Goal: Task Accomplishment & Management: Use online tool/utility

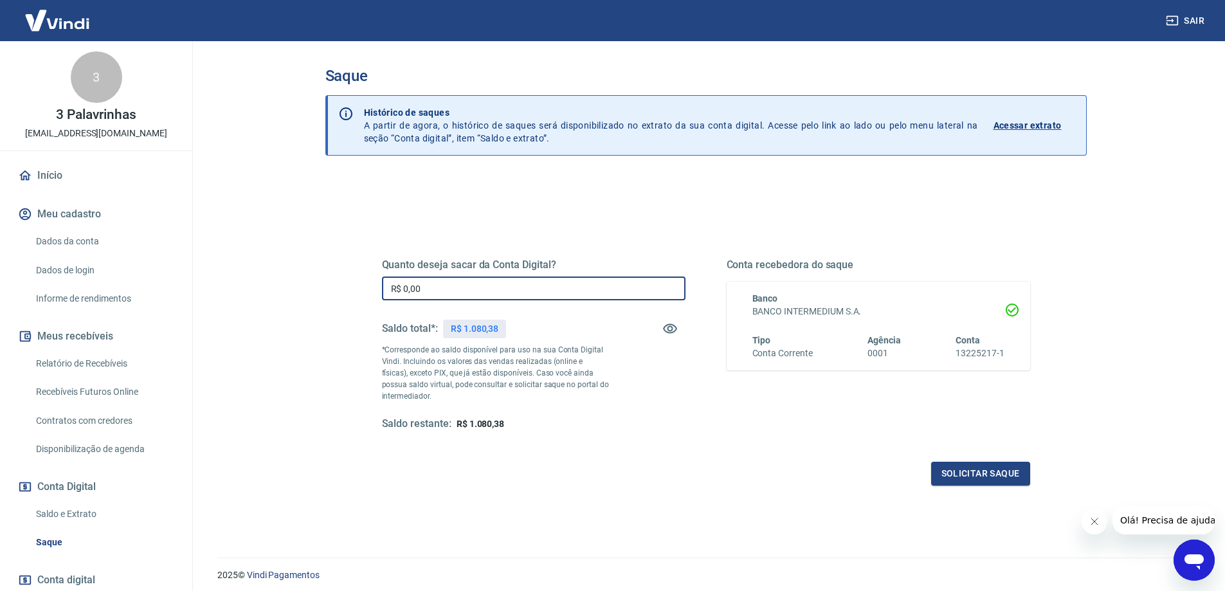
click at [571, 290] on input "R$ 0,00" at bounding box center [534, 289] width 304 height 24
type input "R$ 1.080,00"
click at [971, 475] on button "Solicitar saque" at bounding box center [980, 474] width 99 height 24
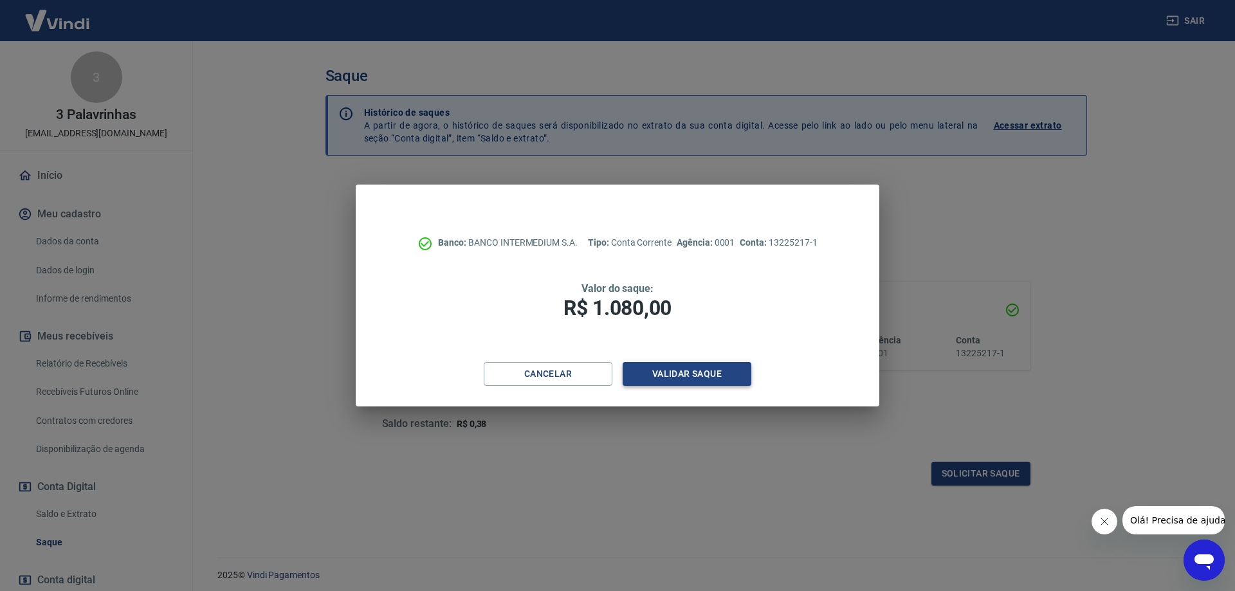
click at [737, 375] on button "Validar saque" at bounding box center [687, 374] width 129 height 24
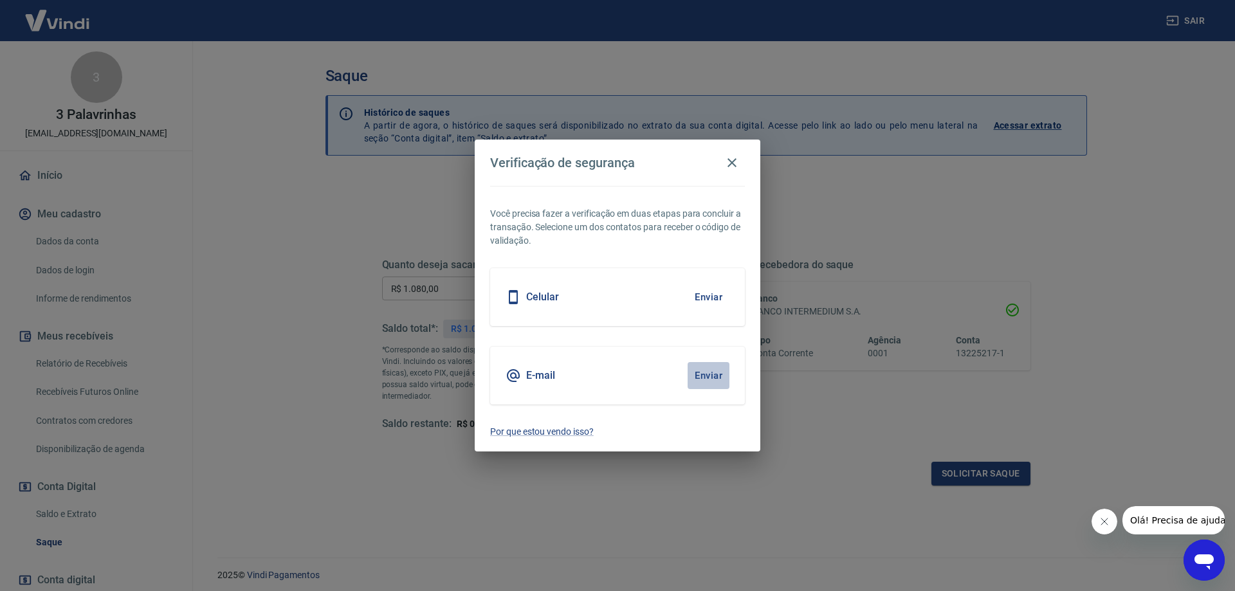
click at [695, 369] on button "Enviar" at bounding box center [709, 375] width 42 height 27
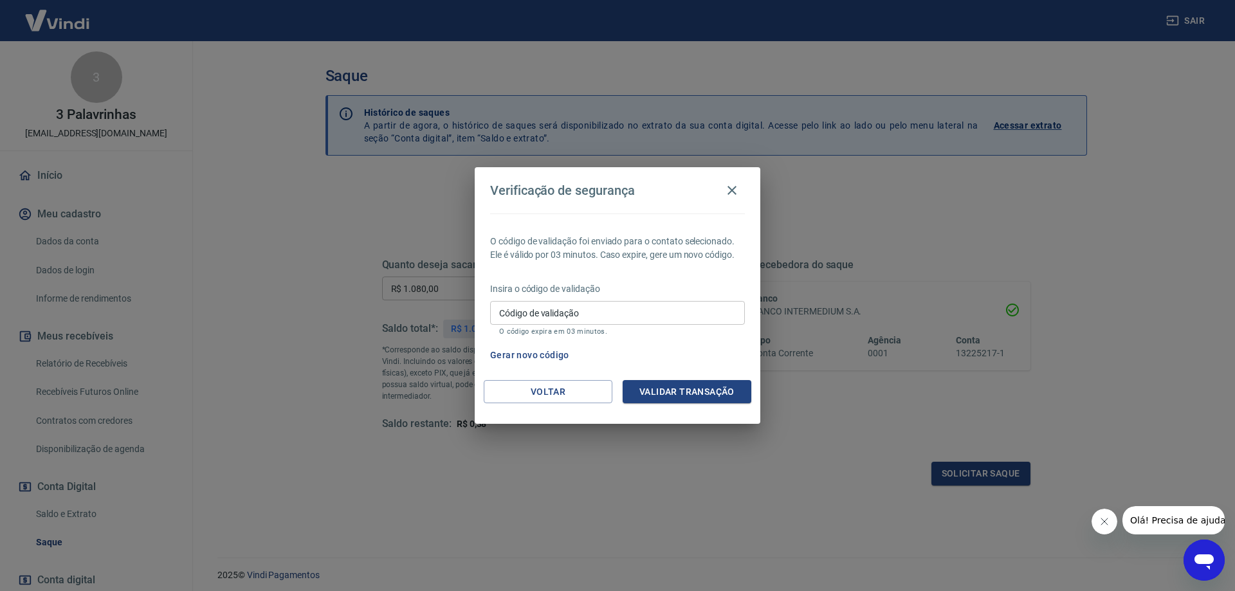
click at [687, 314] on input "Código de validação" at bounding box center [617, 313] width 255 height 24
type input "695526"
click at [733, 391] on button "Validar transação" at bounding box center [687, 392] width 129 height 24
